Goal: Register for event/course

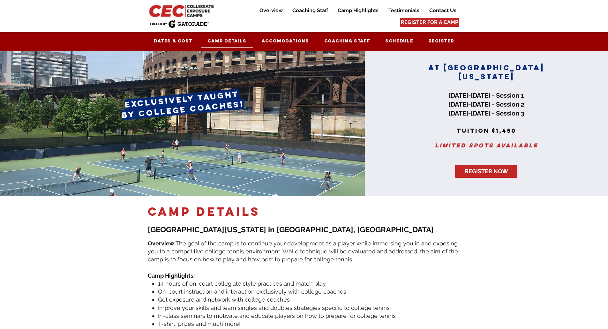
click at [234, 40] on span "Camp Details" at bounding box center [227, 40] width 39 height 5
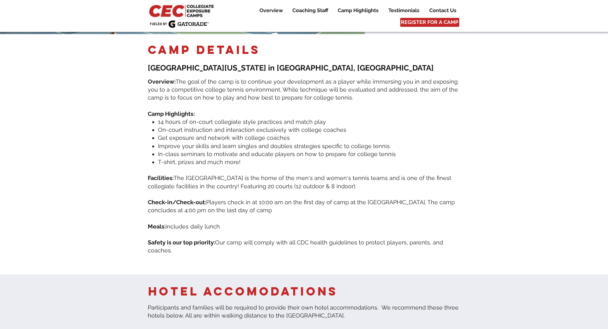
scroll to position [164, 0]
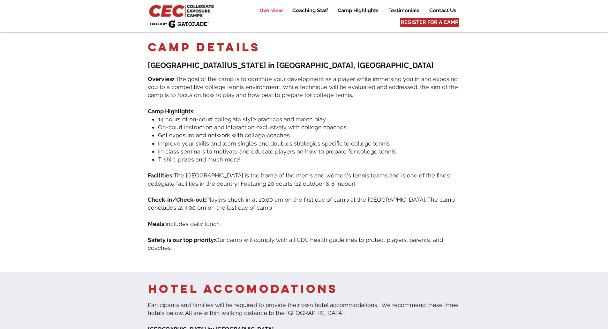
click at [276, 10] on p "Overview" at bounding box center [271, 11] width 30 height 8
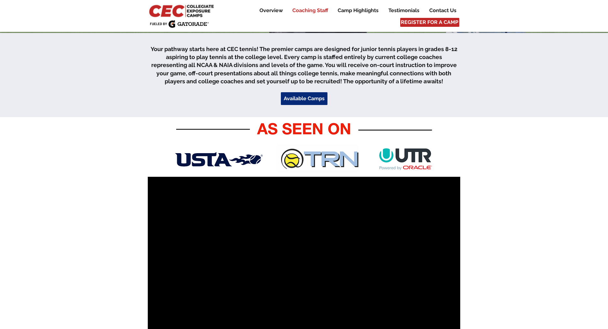
scroll to position [195, 0]
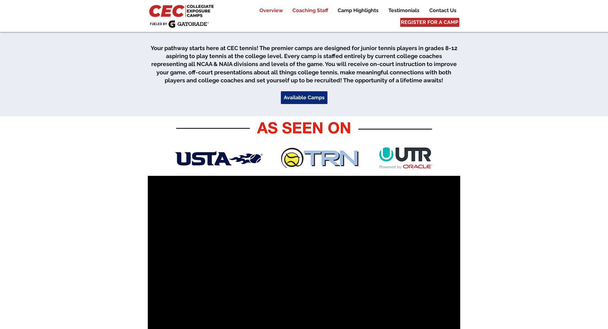
click at [313, 11] on p "Coaching Staff" at bounding box center [310, 11] width 42 height 8
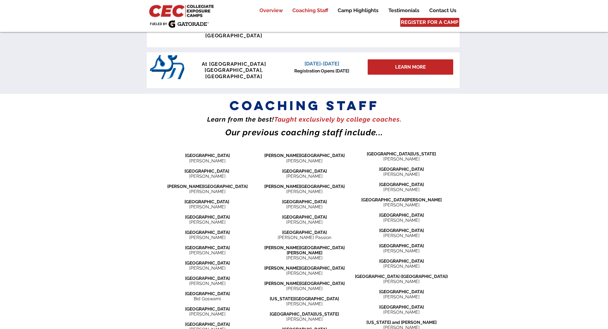
scroll to position [725, 0]
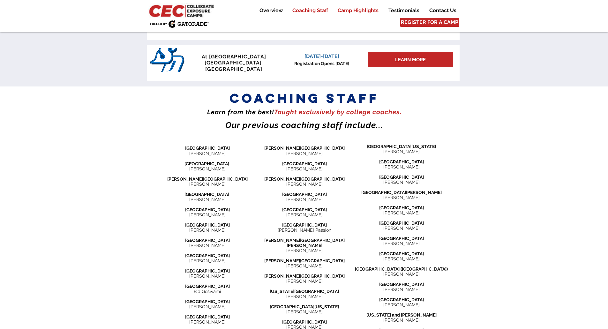
click at [354, 11] on p "Camp Highlights" at bounding box center [358, 11] width 47 height 8
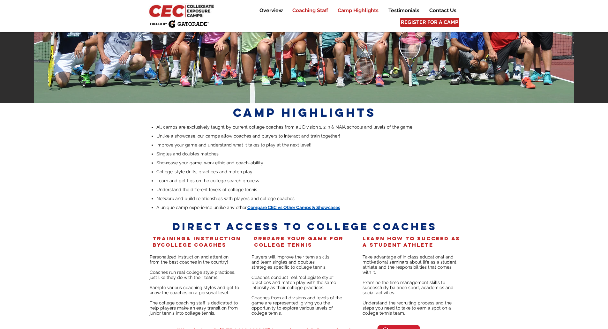
scroll to position [1247, 0]
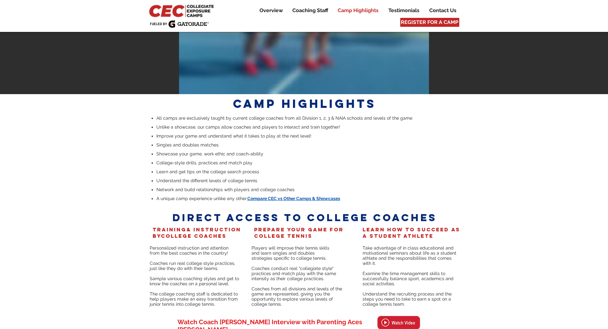
click at [203, 14] on img at bounding box center [182, 10] width 69 height 15
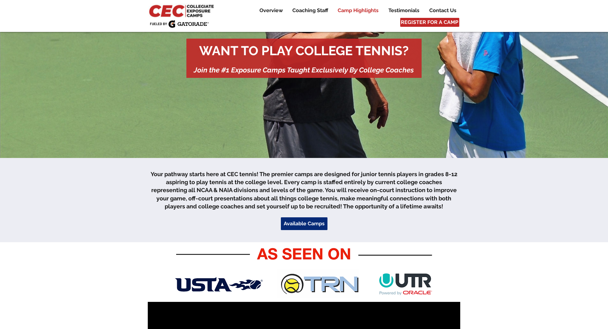
scroll to position [0, 0]
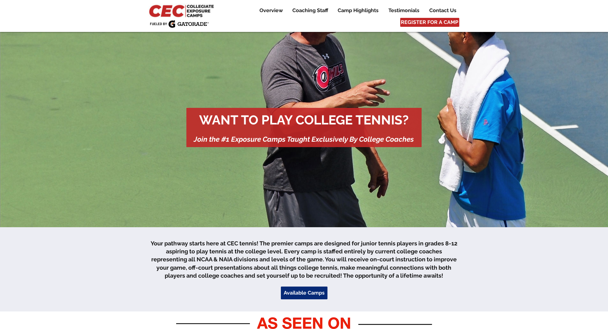
click at [251, 122] on span "WANT TO PLAY COLLEGE TENNIS?" at bounding box center [303, 119] width 209 height 15
click at [396, 8] on p "Testimonials" at bounding box center [403, 11] width 37 height 8
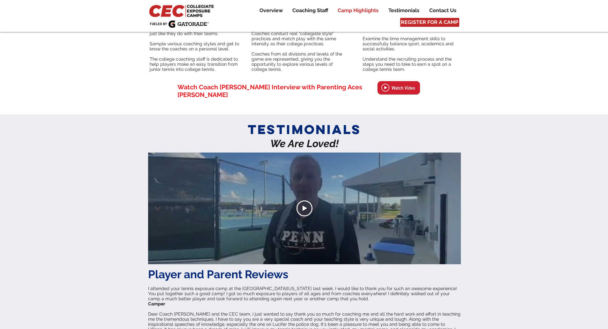
click at [360, 10] on p "Camp Highlights" at bounding box center [358, 11] width 47 height 8
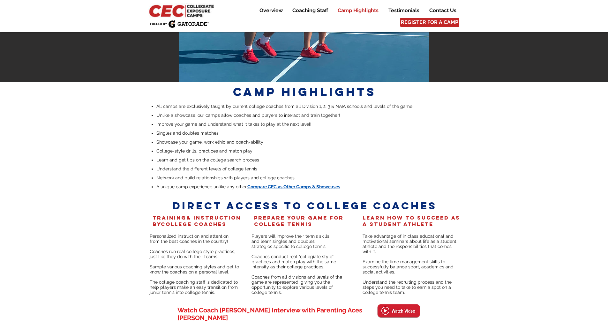
scroll to position [1247, 0]
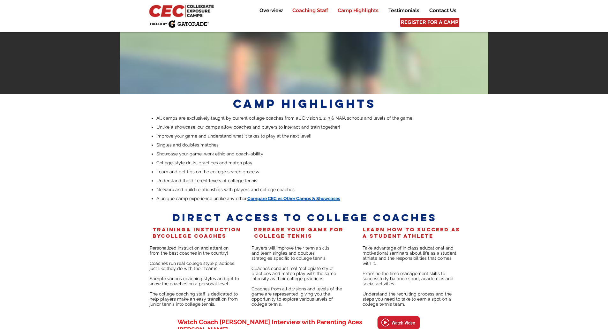
click at [322, 11] on p "Coaching Staff" at bounding box center [310, 11] width 42 height 8
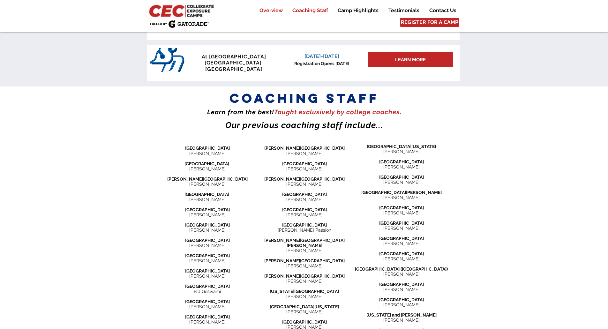
click at [268, 9] on p "Overview" at bounding box center [271, 11] width 30 height 8
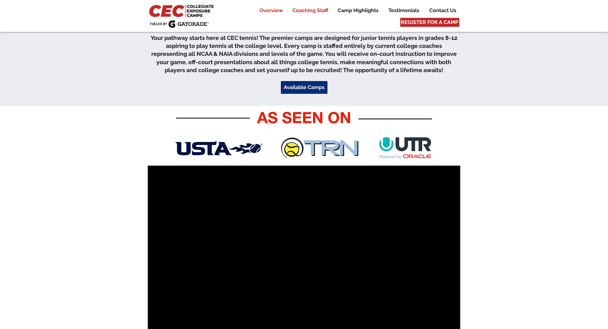
scroll to position [195, 0]
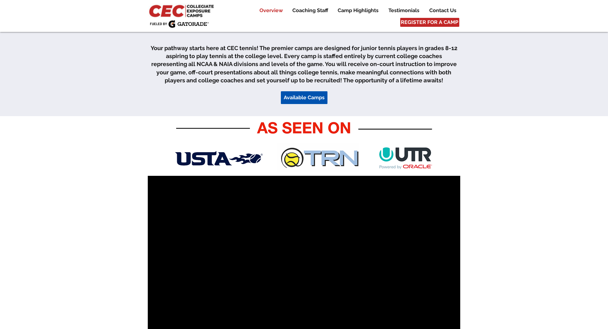
click at [305, 99] on span "Available Camps" at bounding box center [304, 97] width 41 height 7
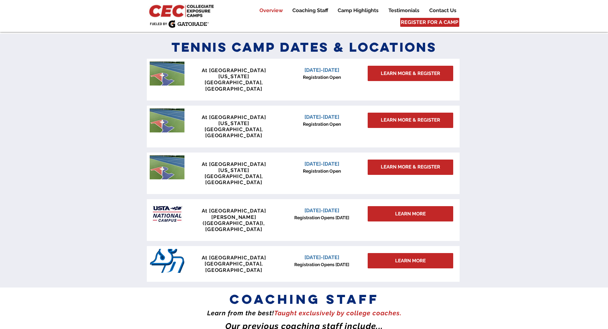
scroll to position [526, 0]
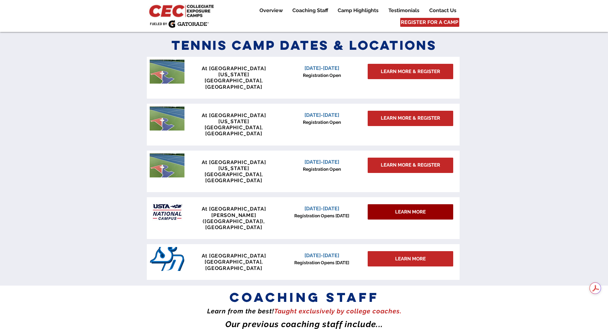
click at [440, 204] on div "LEARN MORE" at bounding box center [411, 211] width 86 height 15
click at [404, 204] on div "LEARN MORE" at bounding box center [411, 211] width 86 height 15
click at [404, 209] on span "LEARN MORE" at bounding box center [410, 212] width 31 height 7
click at [418, 23] on span "REGISTER FOR A CAMP" at bounding box center [429, 22] width 57 height 7
click at [431, 22] on span "REGISTER FOR A CAMP" at bounding box center [429, 22] width 57 height 7
